Goal: Find specific page/section: Find specific page/section

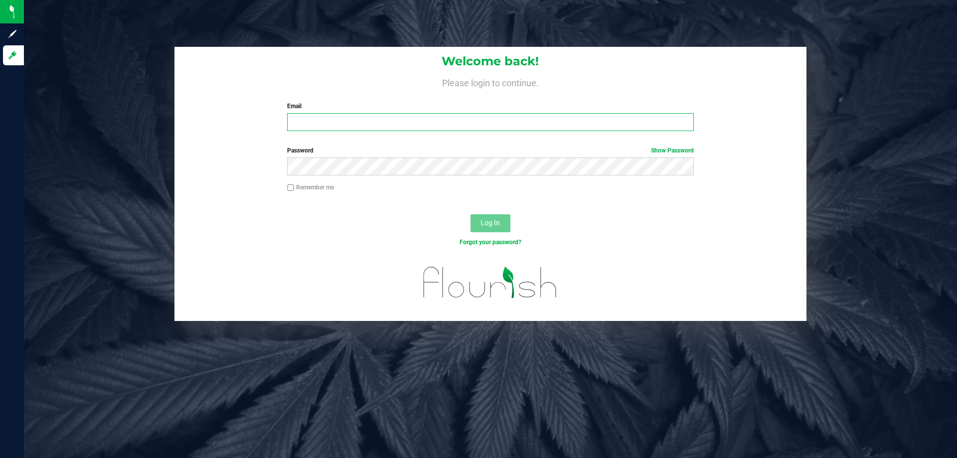
click at [417, 123] on input "Email" at bounding box center [490, 122] width 406 height 18
type input "aibarra@liveparallel.com"
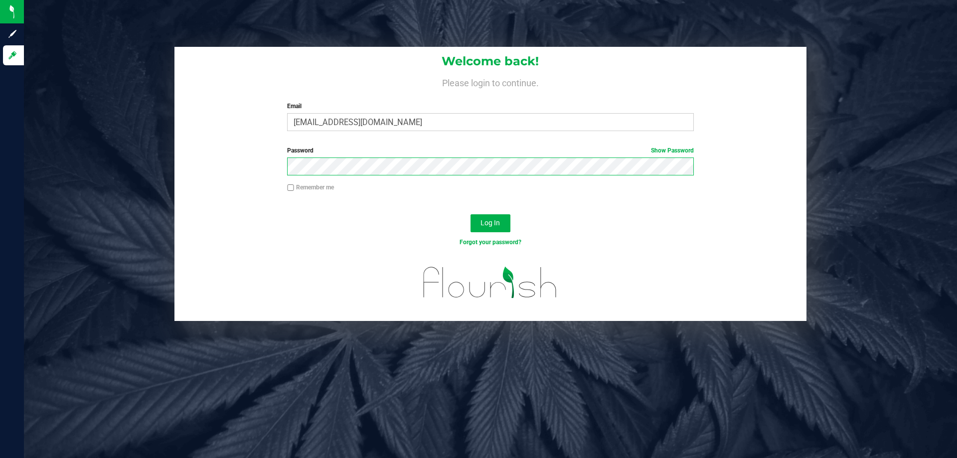
click at [470, 214] on button "Log In" at bounding box center [490, 223] width 40 height 18
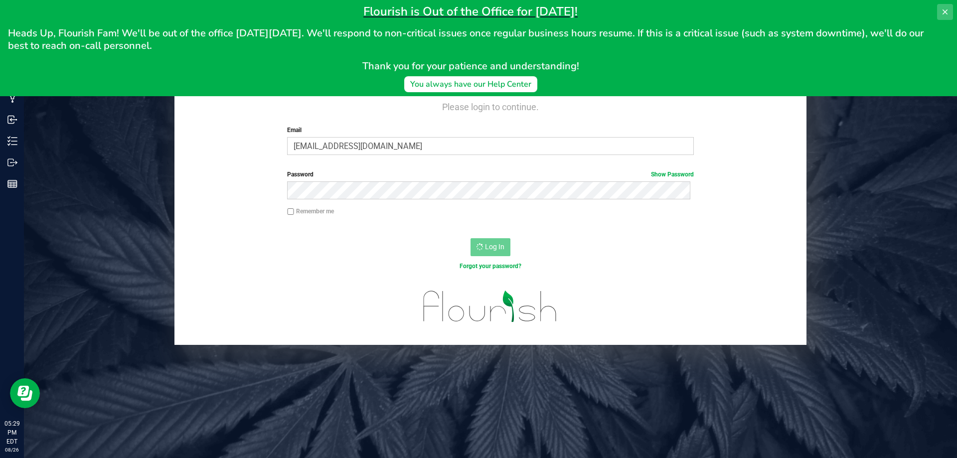
click at [948, 8] on icon at bounding box center [945, 12] width 8 height 8
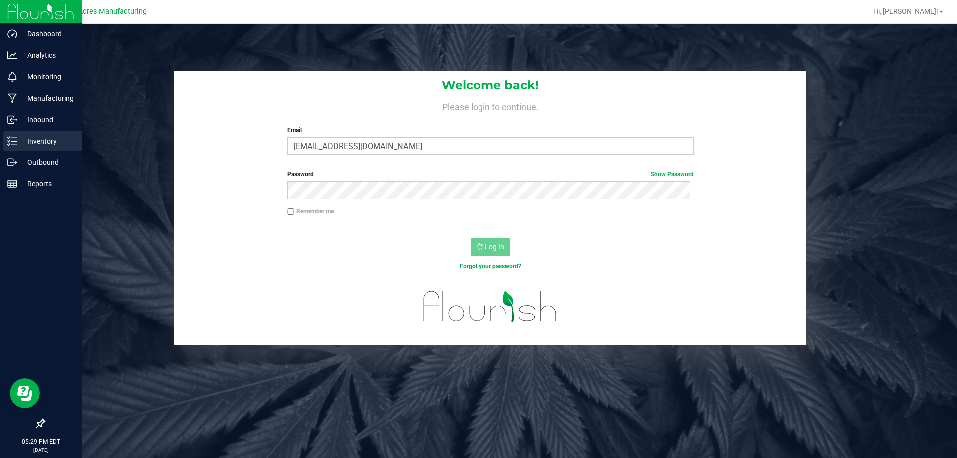
click at [32, 146] on p "Inventory" at bounding box center [47, 141] width 60 height 12
